Goal: Task Accomplishment & Management: Use online tool/utility

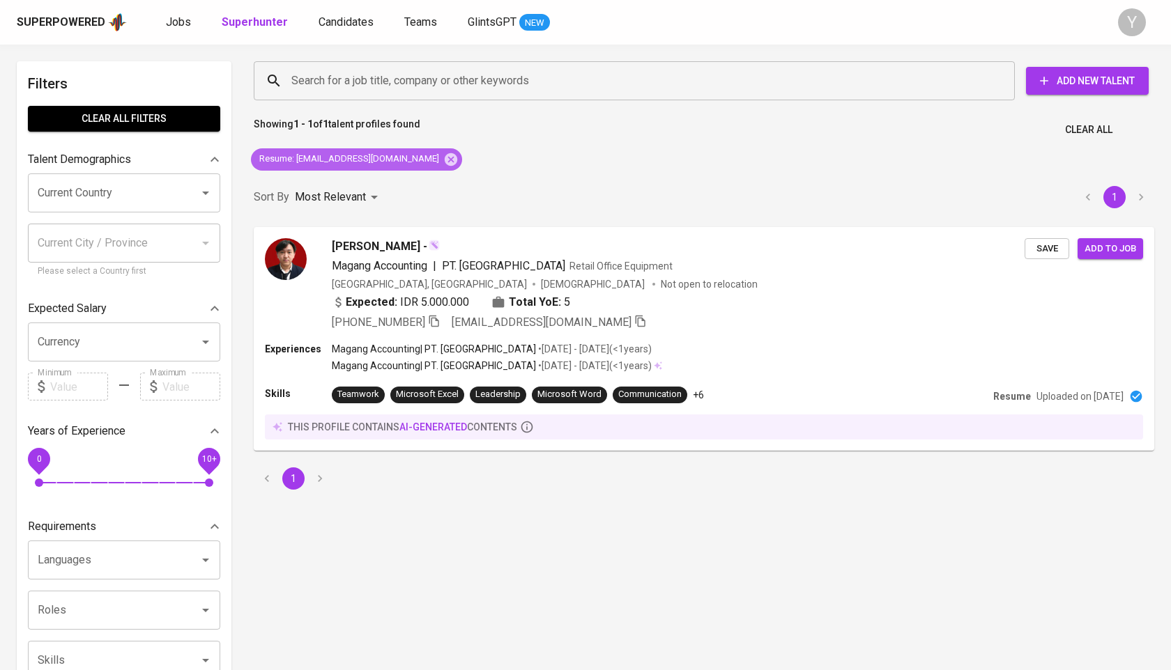
click at [445, 162] on icon at bounding box center [451, 159] width 13 height 13
click at [383, 82] on input "Search for a job title, company or other keywords" at bounding box center [638, 81] width 700 height 26
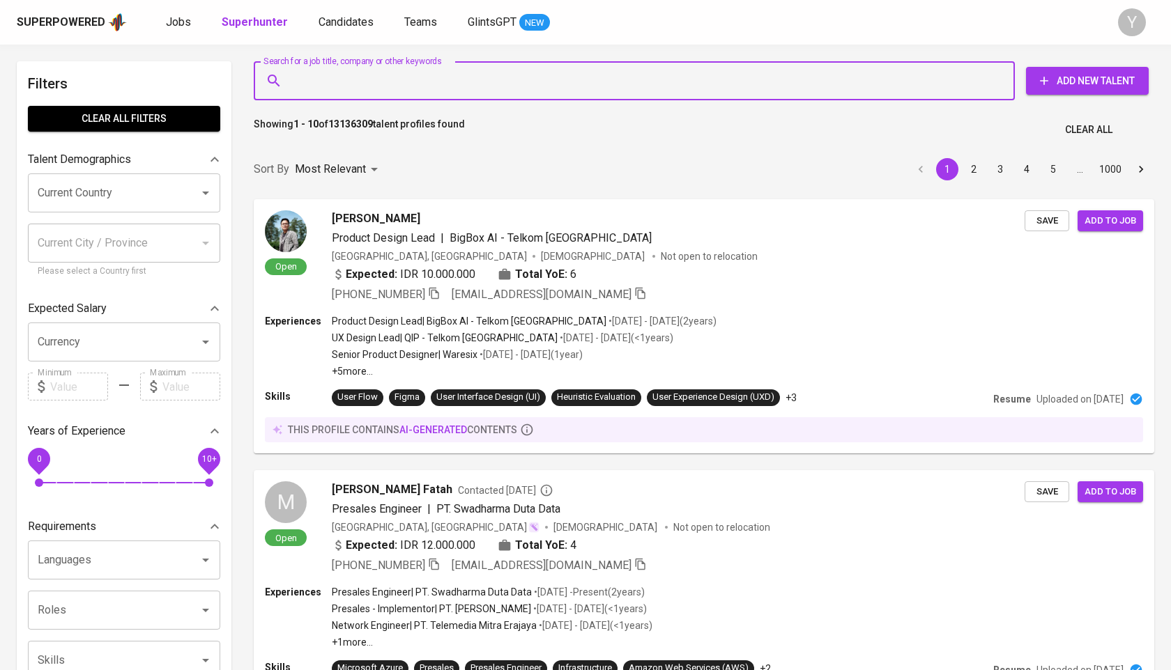
paste input "[PERSON_NAME]"
type input "[PERSON_NAME]"
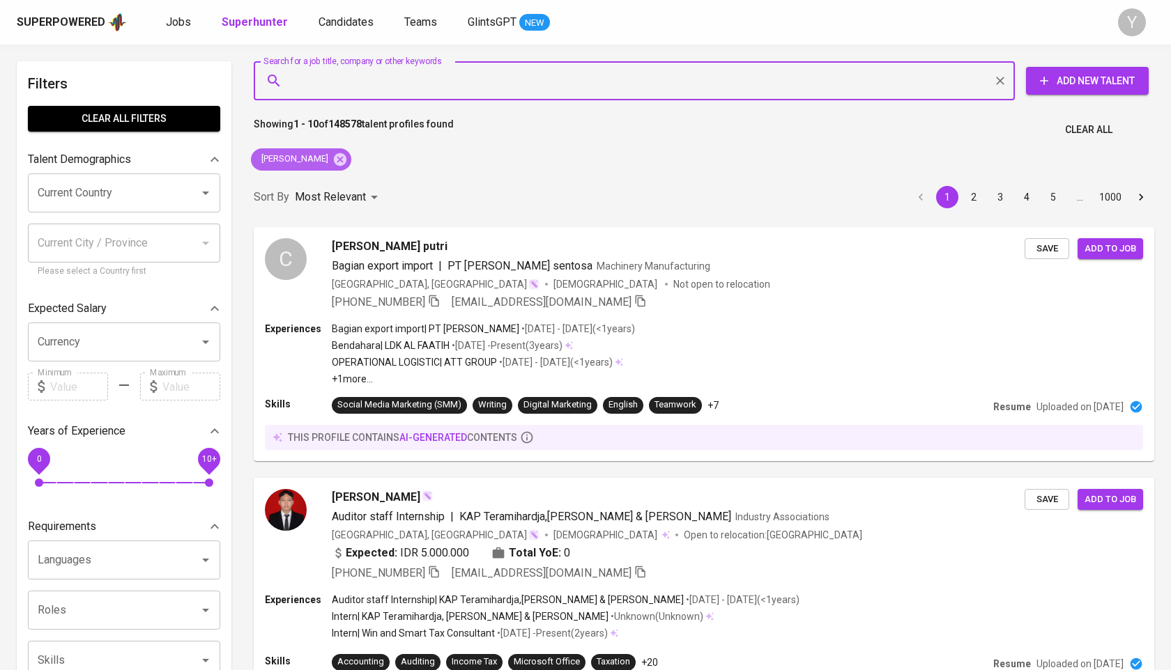
click at [346, 159] on icon at bounding box center [340, 159] width 13 height 13
click at [382, 74] on input "Search for a job title, company or other keywords" at bounding box center [638, 81] width 700 height 26
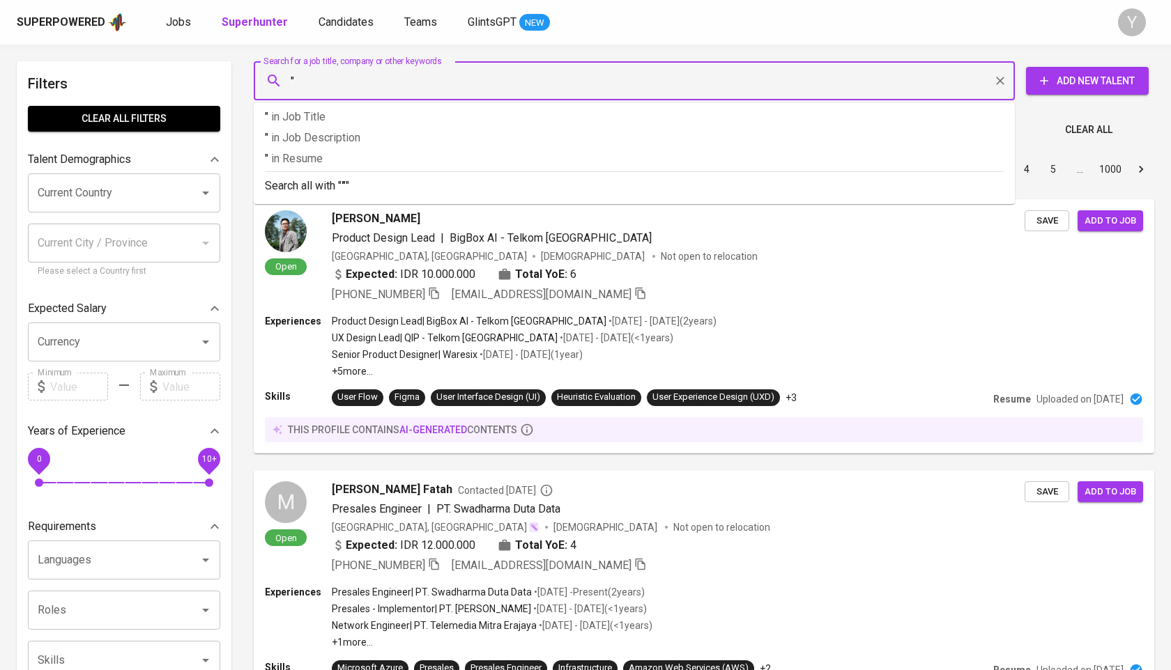
paste input "[PERSON_NAME]"
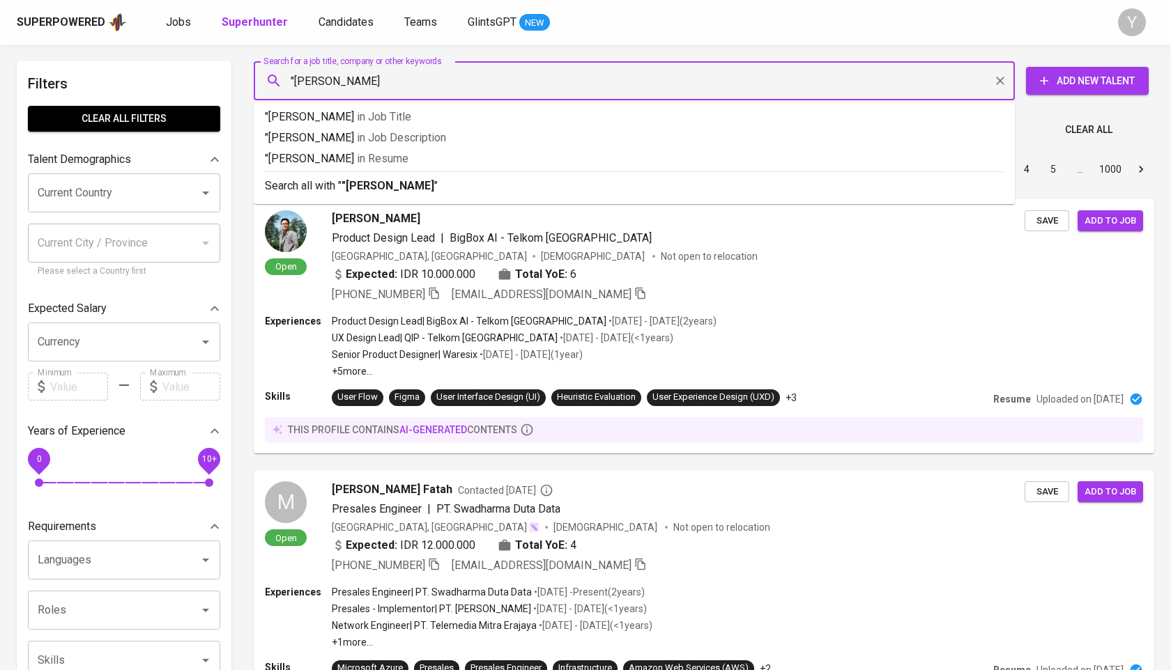
type input ""[PERSON_NAME] firmanda""
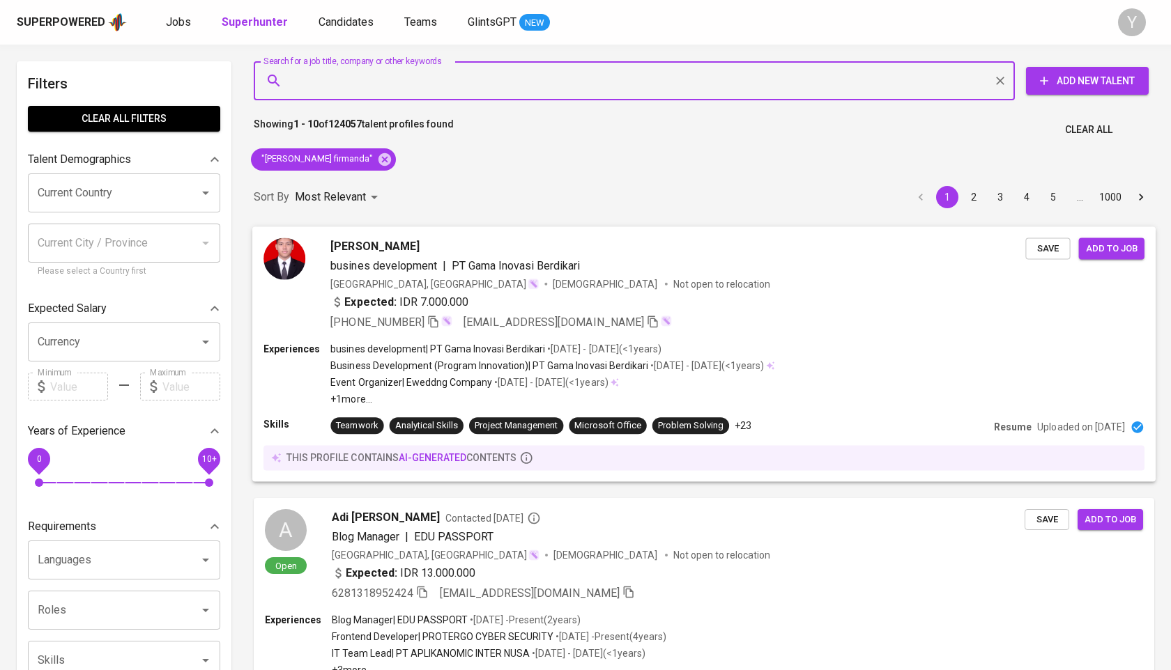
click at [633, 290] on div "[GEOGRAPHIC_DATA], [GEOGRAPHIC_DATA] [DEMOGRAPHIC_DATA] Not open to relocation" at bounding box center [677, 284] width 695 height 14
